Goal: Task Accomplishment & Management: Use online tool/utility

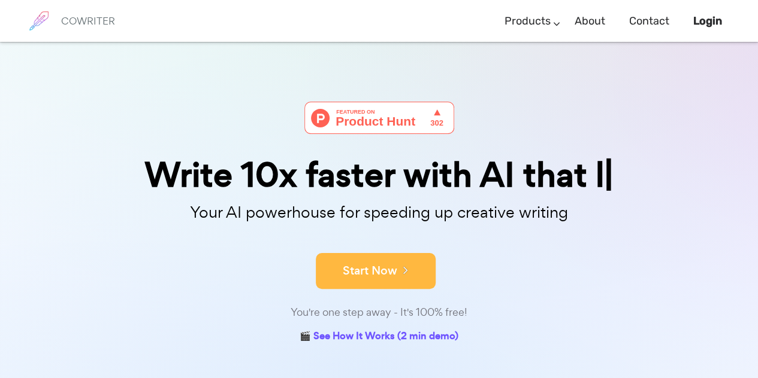
click at [418, 277] on button "Start Now" at bounding box center [376, 271] width 120 height 36
